Goal: Information Seeking & Learning: Learn about a topic

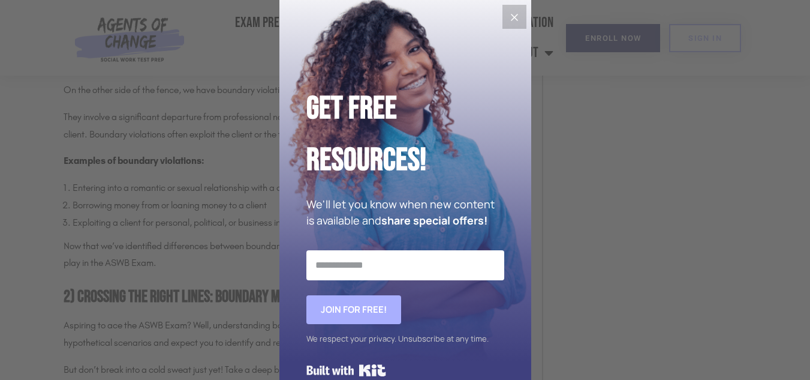
click at [511, 19] on icon "Close" at bounding box center [514, 17] width 7 height 7
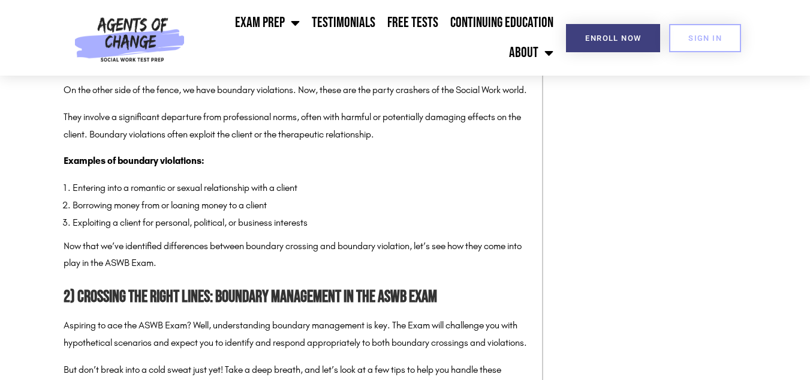
click at [346, 197] on li "Entering into a romantic or sexual relationship with a client" at bounding box center [302, 187] width 458 height 17
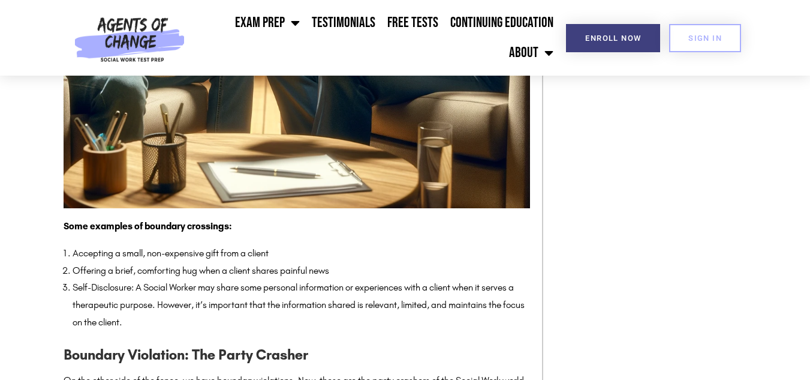
scroll to position [1091, 0]
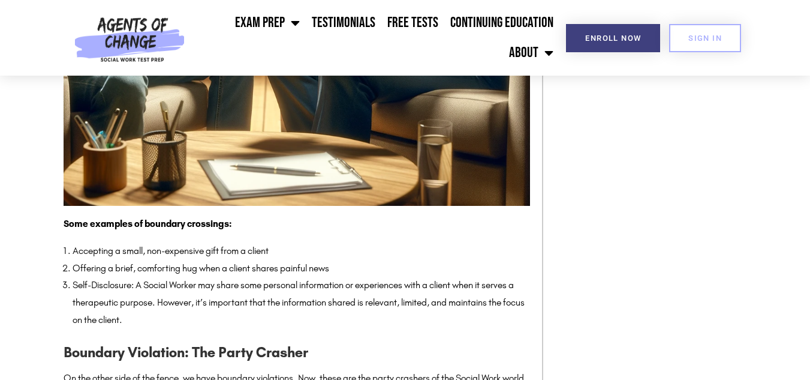
click at [341, 322] on li "Self-Disclosure: A Social Worker may share some personal information or experie…" at bounding box center [302, 303] width 458 height 52
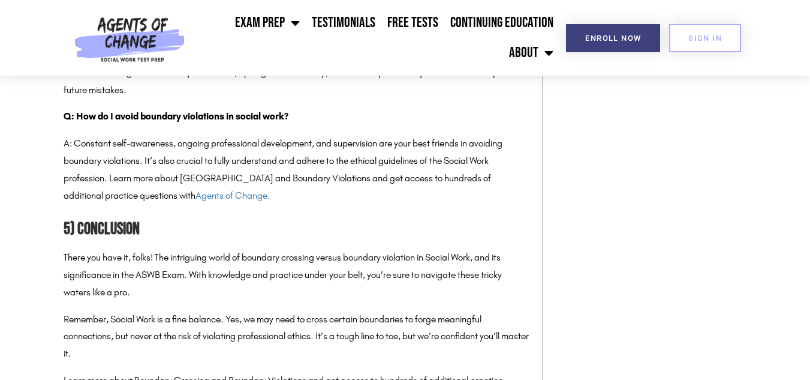
scroll to position [2770, 0]
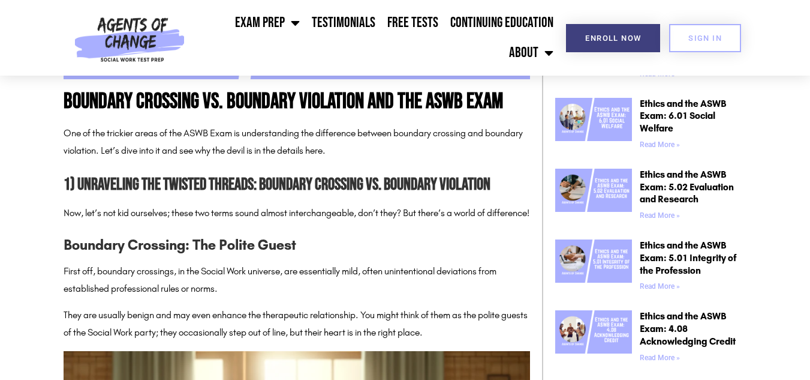
scroll to position [480, 0]
